Goal: Communication & Community: Answer question/provide support

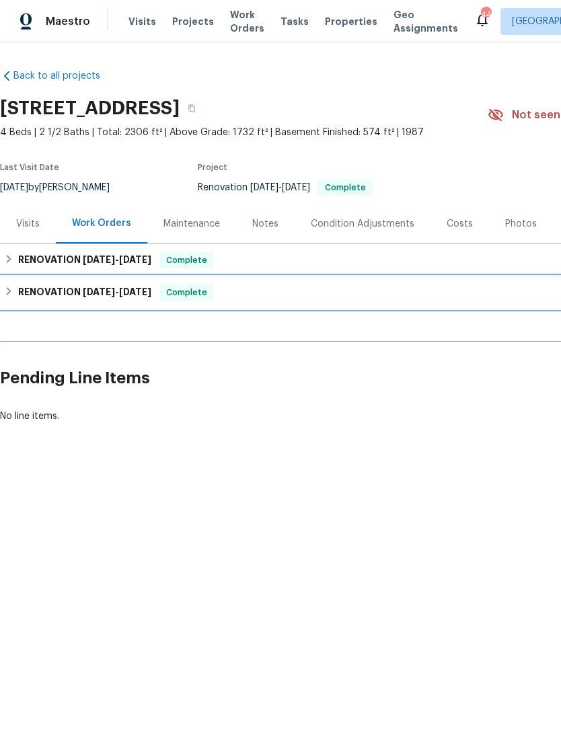
click at [103, 290] on span "[DATE]" at bounding box center [99, 291] width 32 height 9
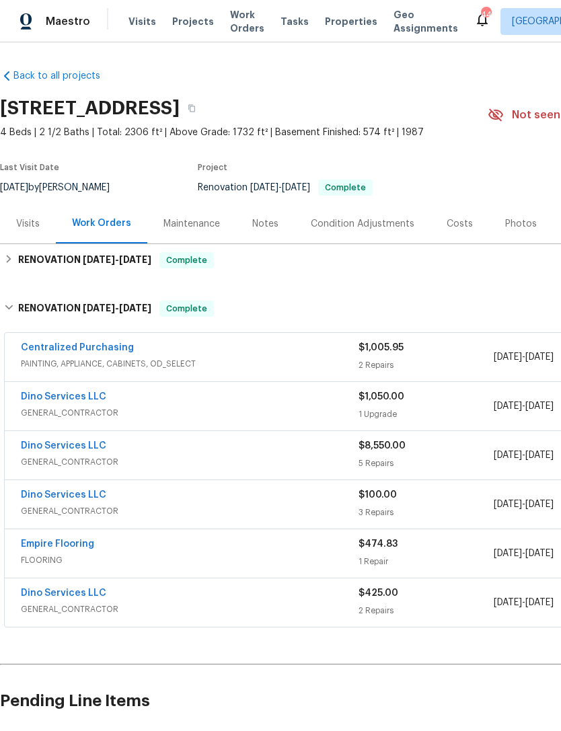
click at [215, 414] on span "GENERAL_CONTRACTOR" at bounding box center [190, 412] width 338 height 13
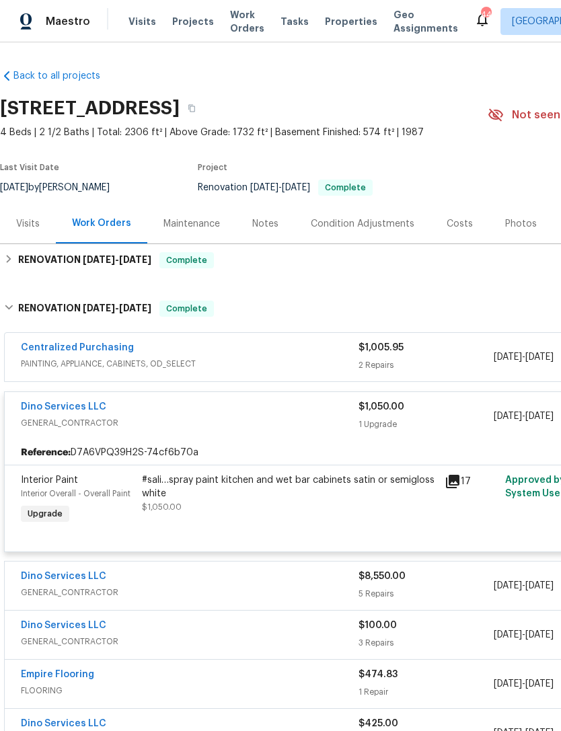
click at [258, 580] on div "Dino Services LLC" at bounding box center [190, 578] width 338 height 16
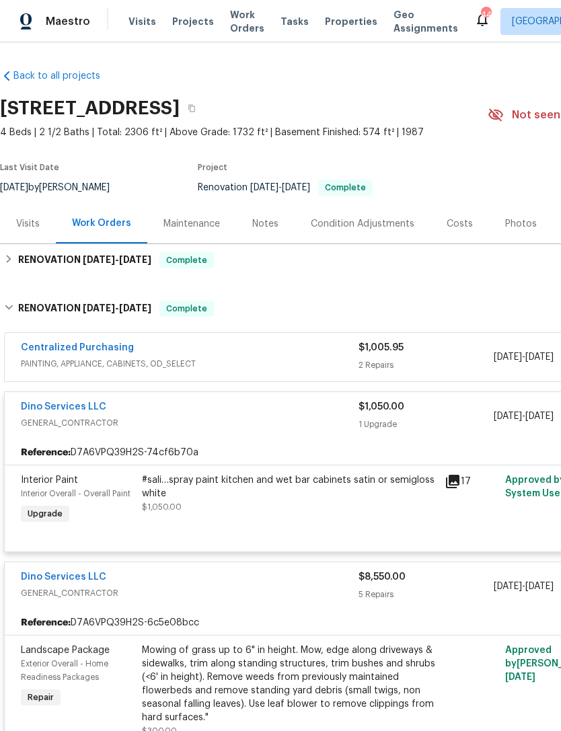
click at [452, 423] on div "1 Upgrade" at bounding box center [426, 424] width 135 height 13
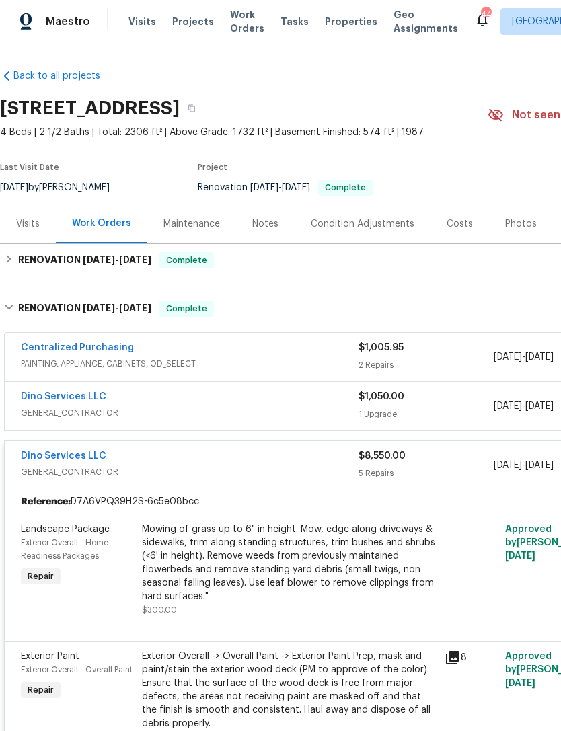
click at [359, 398] on span "$1,050.00" at bounding box center [382, 396] width 46 height 9
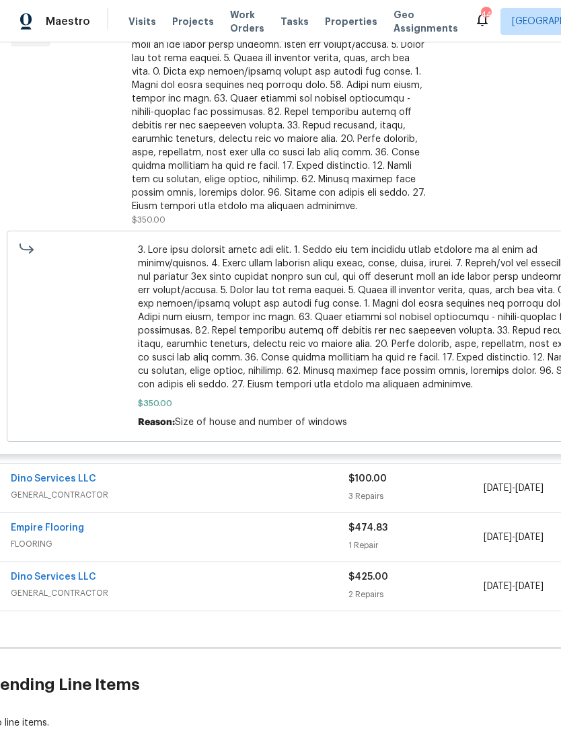
scroll to position [1324, 11]
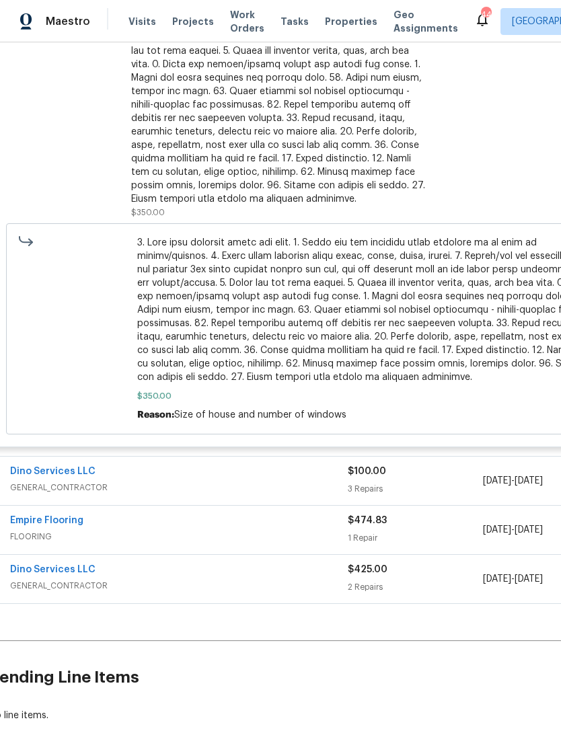
click at [250, 481] on div "Dino Services LLC" at bounding box center [179, 473] width 338 height 16
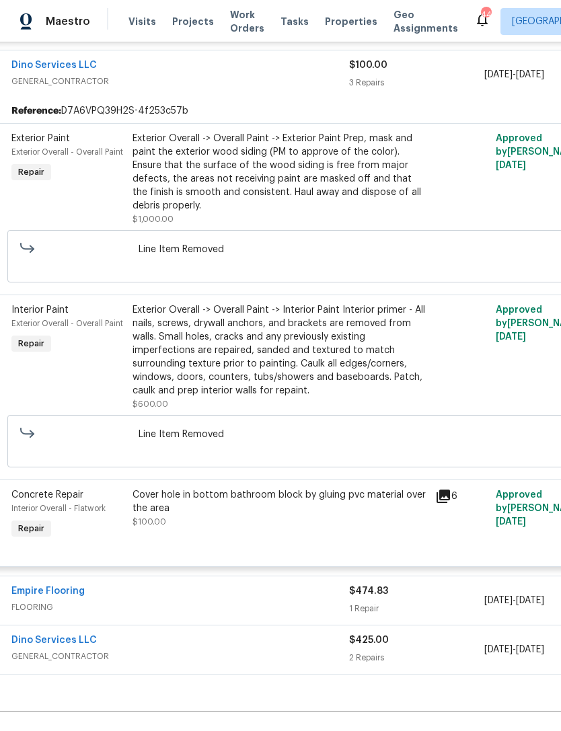
scroll to position [1766, 9]
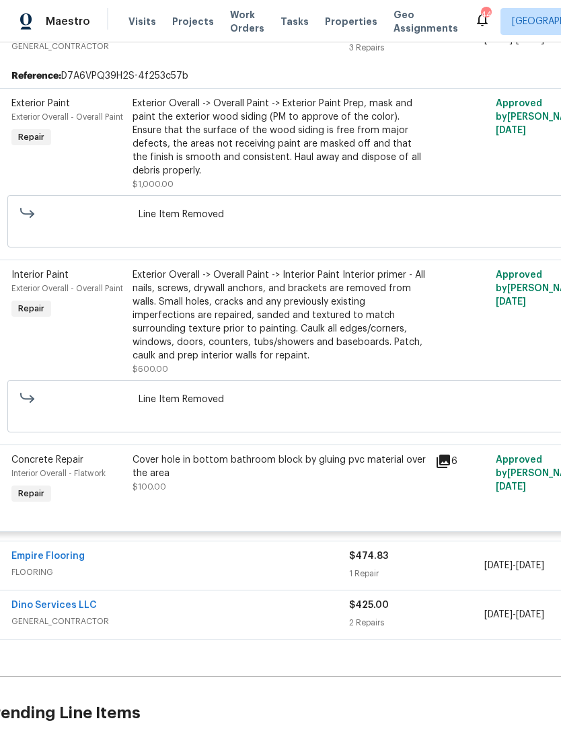
click at [241, 628] on span "GENERAL_CONTRACTOR" at bounding box center [180, 621] width 338 height 13
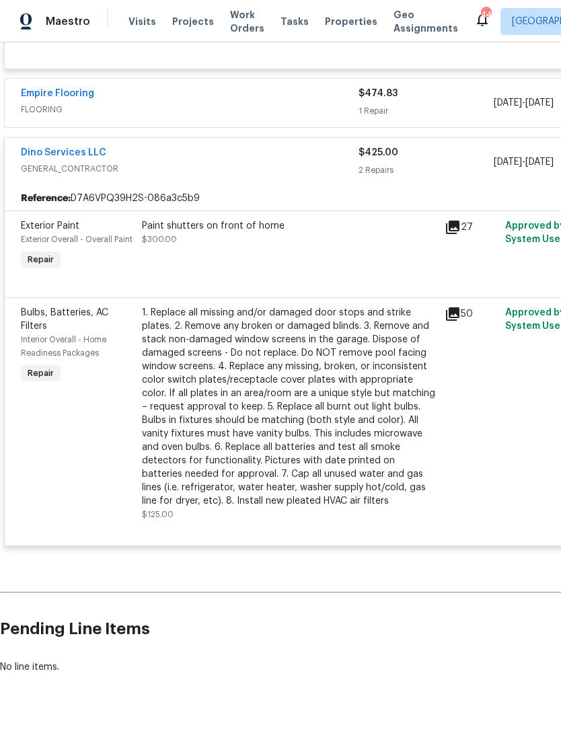
scroll to position [2228, 0]
click at [459, 236] on icon at bounding box center [453, 228] width 16 height 16
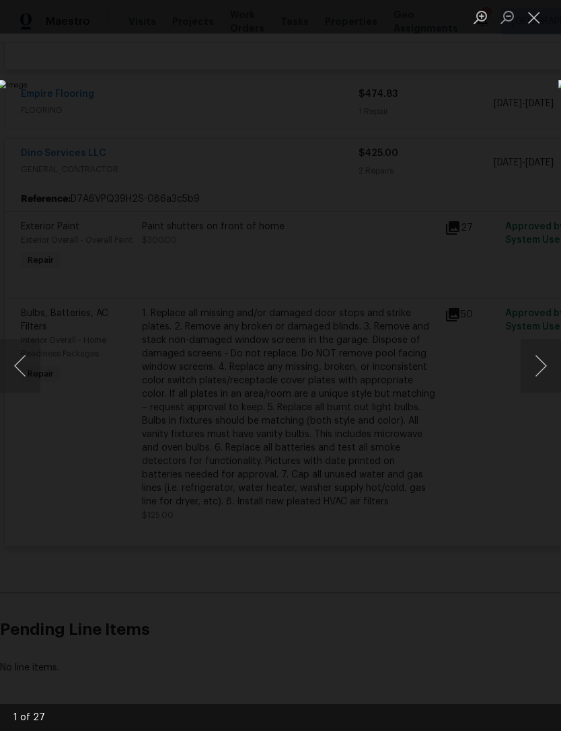
click at [538, 375] on button "Next image" at bounding box center [541, 366] width 40 height 54
click at [552, 348] on button "Next image" at bounding box center [541, 366] width 40 height 54
click at [542, 360] on button "Next image" at bounding box center [541, 366] width 40 height 54
click at [541, 361] on button "Next image" at bounding box center [541, 366] width 40 height 54
click at [543, 359] on button "Next image" at bounding box center [541, 366] width 40 height 54
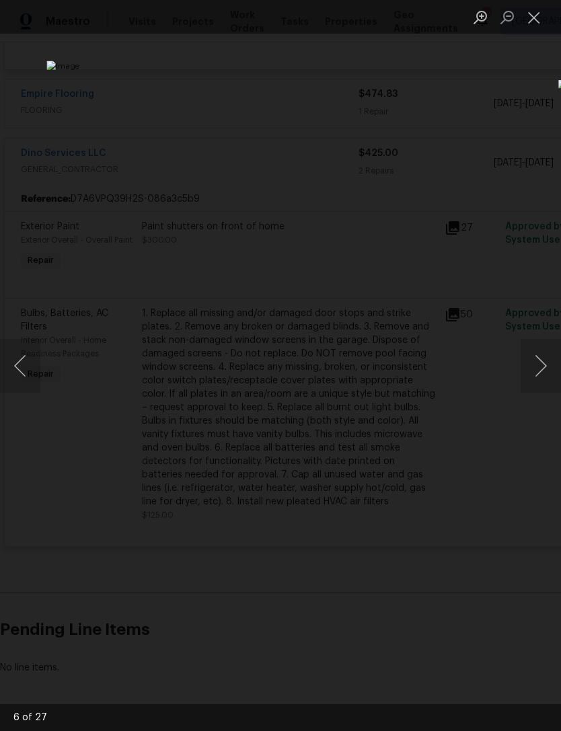
click at [540, 363] on button "Next image" at bounding box center [541, 366] width 40 height 54
click at [541, 362] on button "Next image" at bounding box center [541, 366] width 40 height 54
click at [541, 361] on button "Next image" at bounding box center [541, 366] width 40 height 54
click at [543, 364] on button "Next image" at bounding box center [541, 366] width 40 height 54
click at [401, 532] on img "Lightbox" at bounding box center [216, 366] width 439 height 572
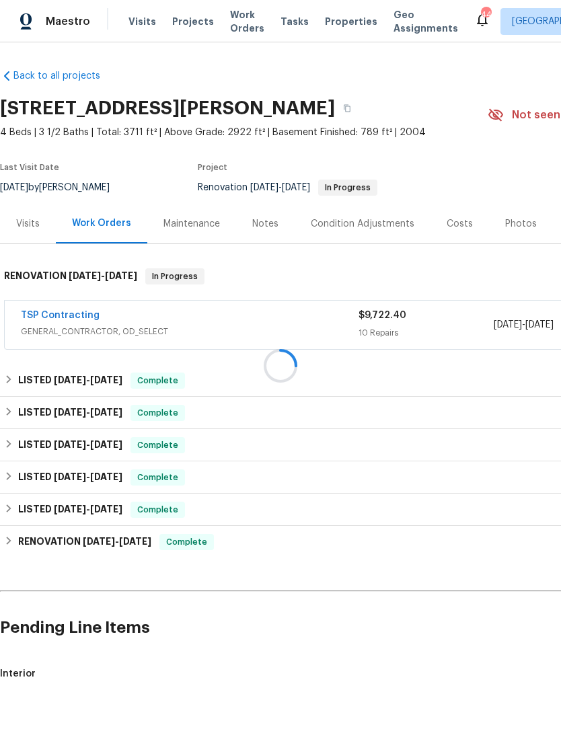
click at [79, 307] on div at bounding box center [280, 365] width 561 height 731
click at [71, 309] on div at bounding box center [280, 365] width 561 height 731
click at [73, 322] on div at bounding box center [280, 365] width 561 height 731
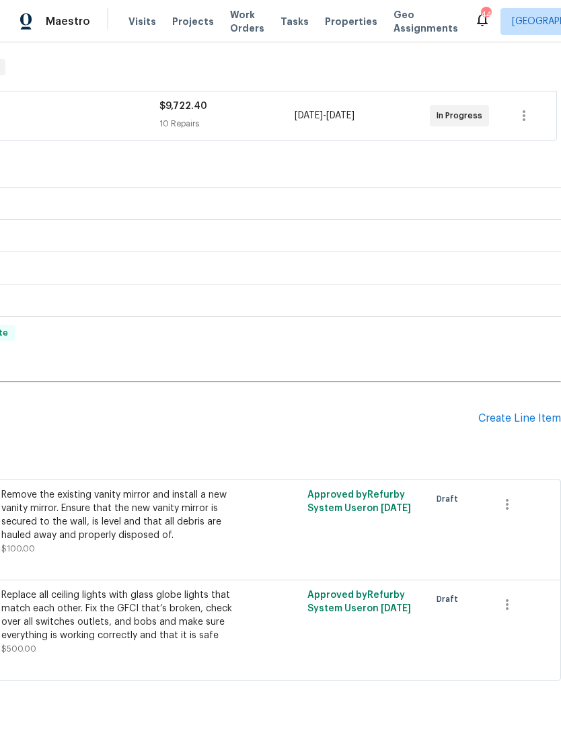
scroll to position [208, 199]
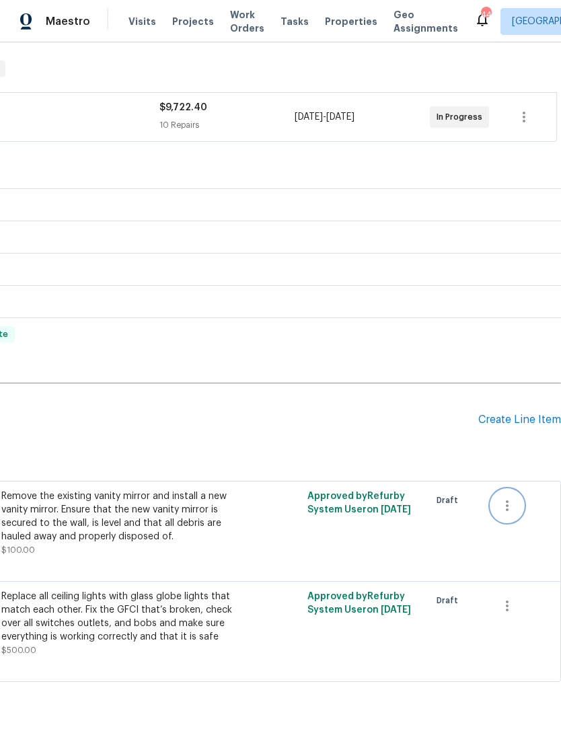
click at [515, 504] on icon "button" at bounding box center [507, 506] width 16 height 16
click at [522, 503] on li "Cancel" at bounding box center [517, 505] width 52 height 22
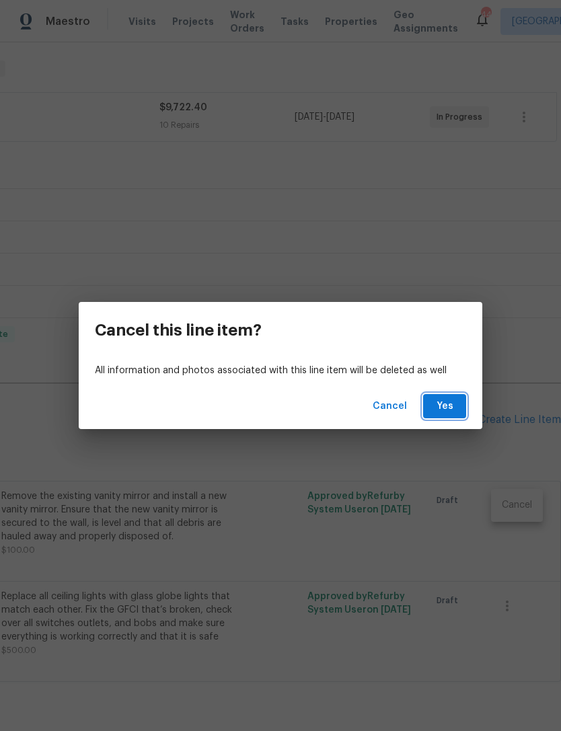
click at [451, 406] on span "Yes" at bounding box center [445, 406] width 22 height 17
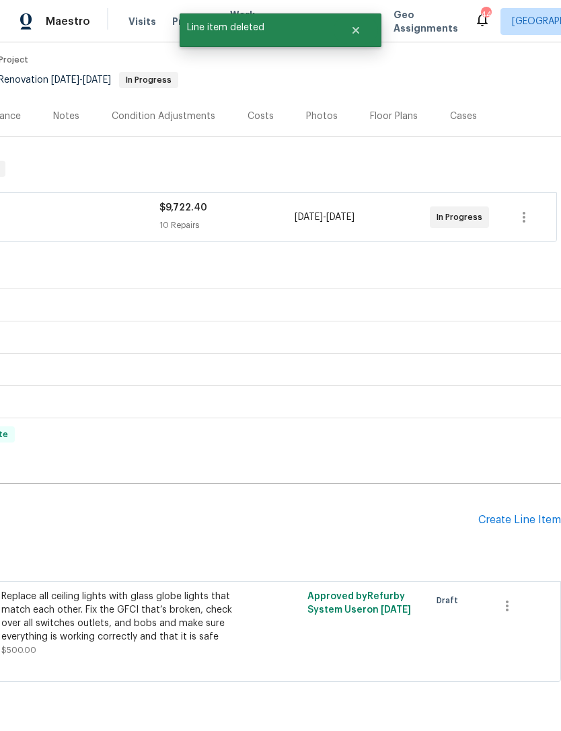
scroll to position [107, 199]
click at [513, 607] on icon "button" at bounding box center [507, 607] width 16 height 16
click at [533, 598] on li "Cancel" at bounding box center [517, 606] width 52 height 22
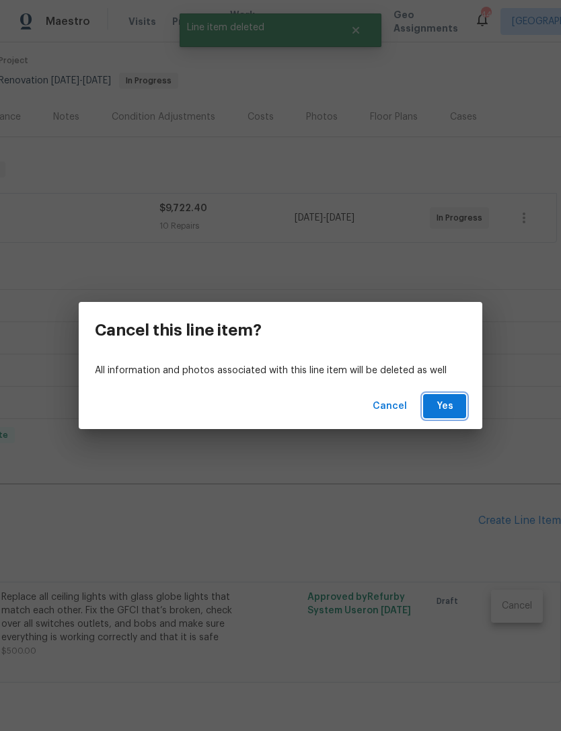
click at [451, 397] on button "Yes" at bounding box center [444, 406] width 43 height 25
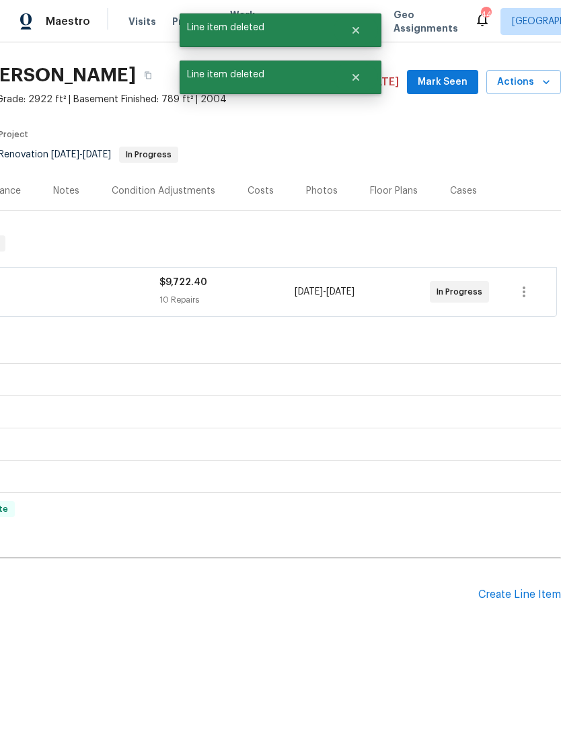
scroll to position [0, 199]
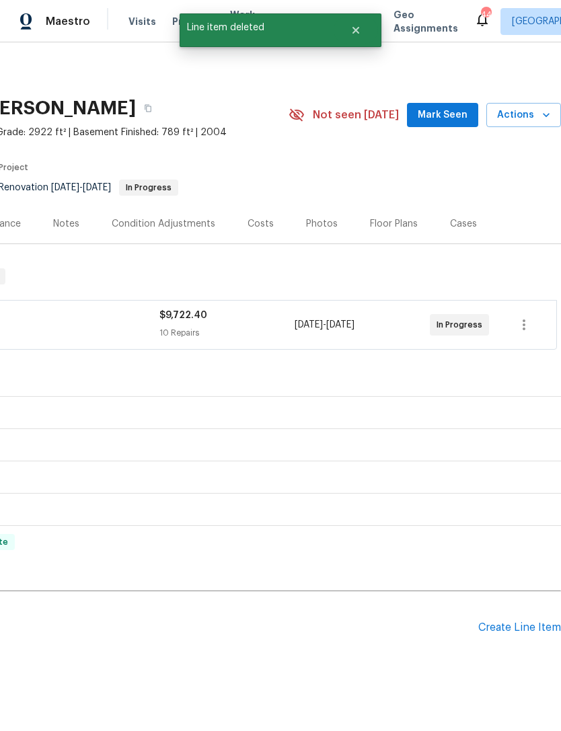
click at [174, 338] on div "10 Repairs" at bounding box center [226, 332] width 135 height 13
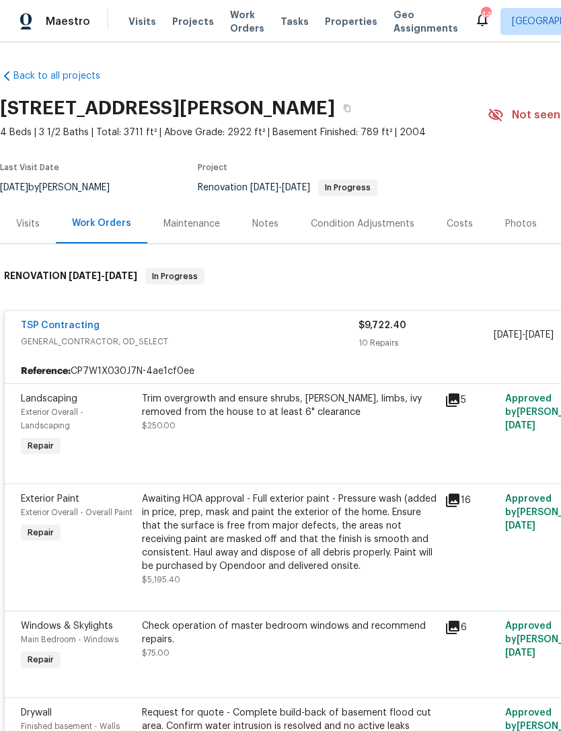
scroll to position [0, 0]
click at [77, 321] on link "TSP Contracting" at bounding box center [60, 325] width 79 height 9
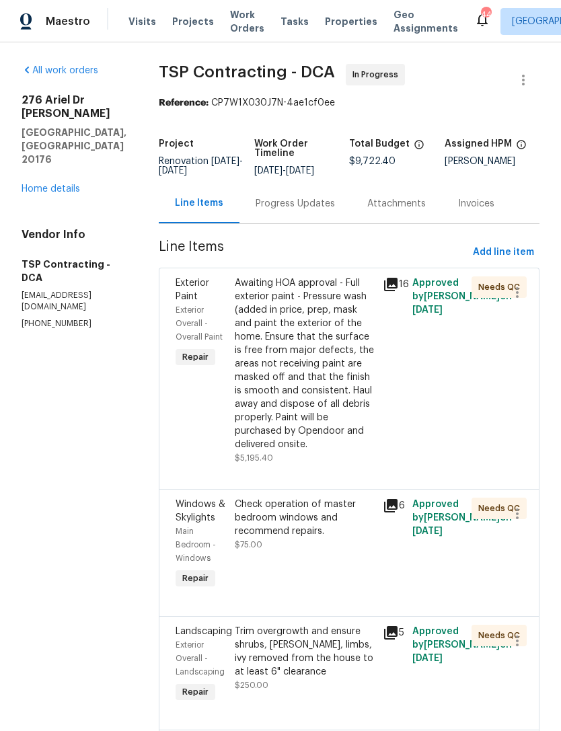
click at [286, 205] on div "Progress Updates" at bounding box center [295, 203] width 79 height 13
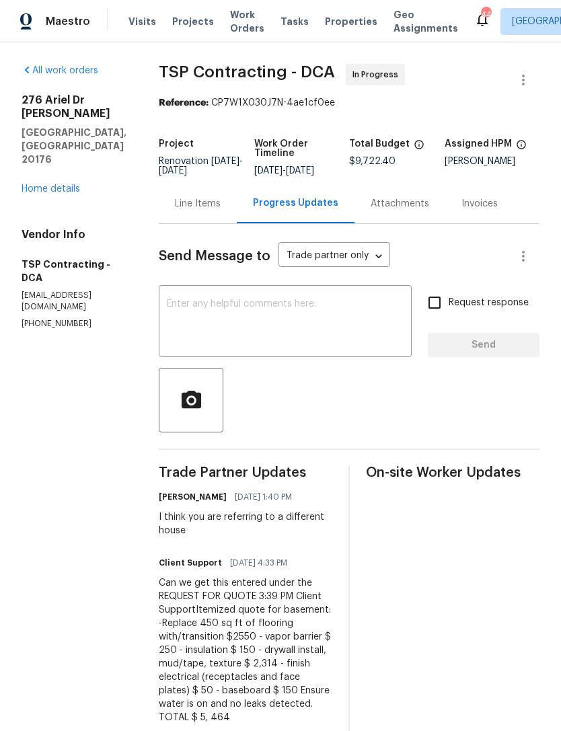
click at [210, 309] on textarea at bounding box center [285, 322] width 237 height 47
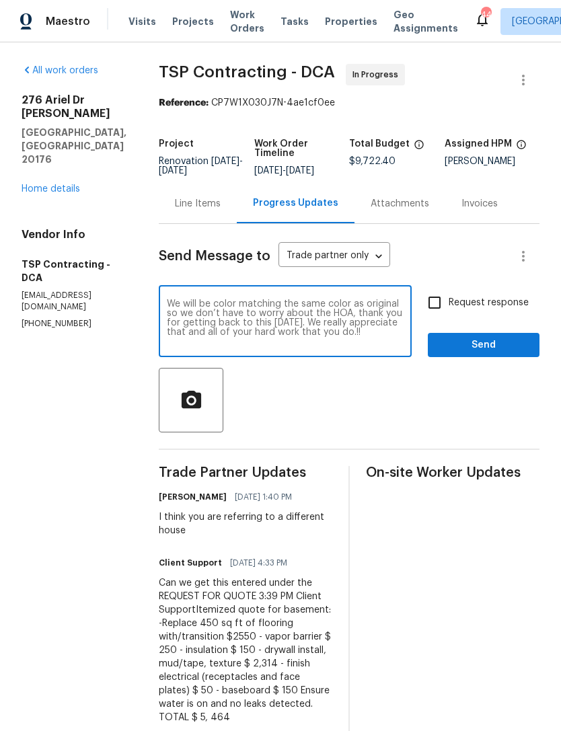
type textarea "We will be color matching the same color as original so we don’t have to worry …"
click at [501, 334] on button "Send" at bounding box center [484, 345] width 112 height 25
